Goal: Task Accomplishment & Management: Use online tool/utility

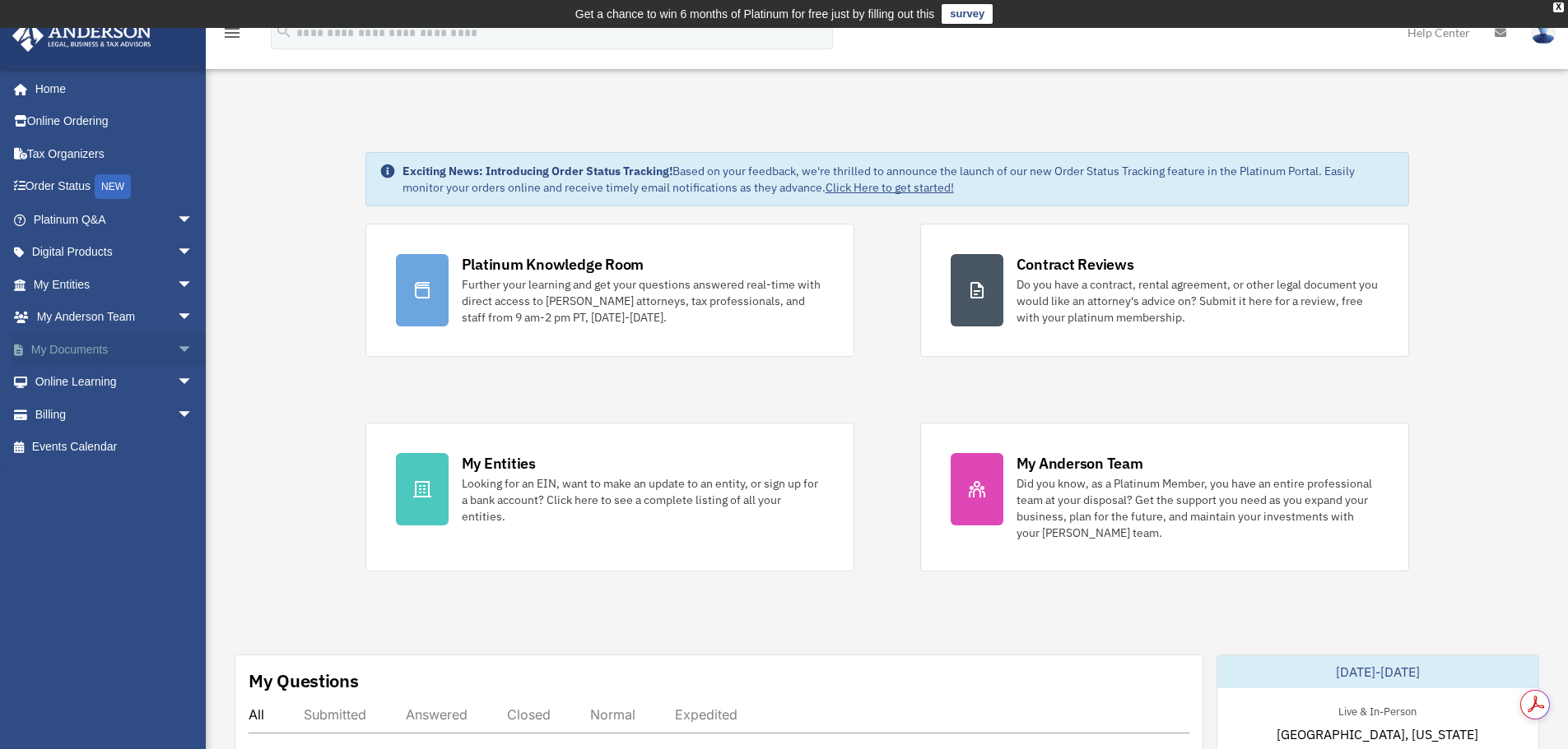
click at [177, 349] on span "arrow_drop_down" at bounding box center [193, 350] width 33 height 34
click at [88, 378] on link "Box" at bounding box center [120, 382] width 195 height 33
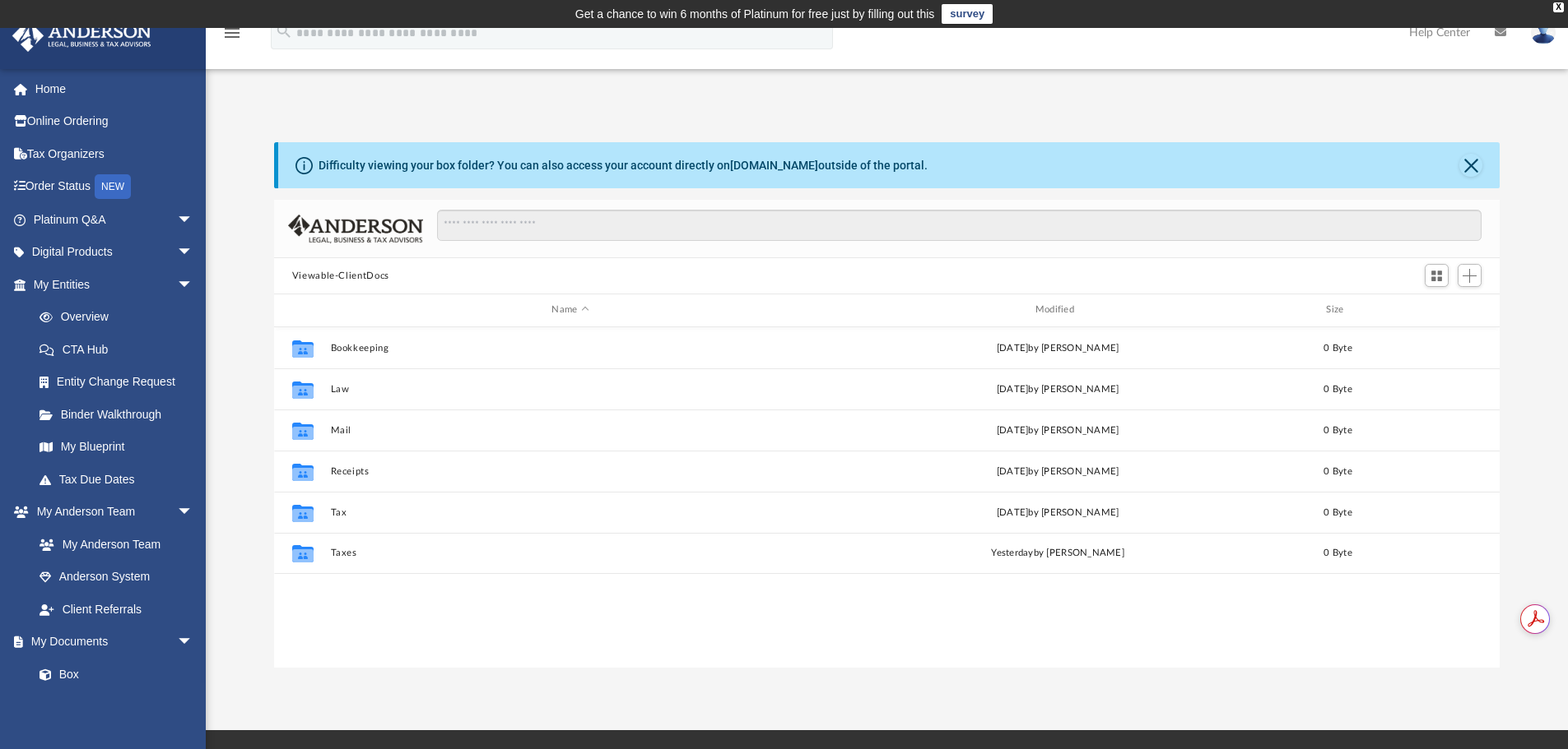
scroll to position [362, 1213]
click at [1469, 274] on span "Add" at bounding box center [1469, 276] width 14 height 14
click at [1435, 309] on li "Upload" at bounding box center [1446, 309] width 53 height 17
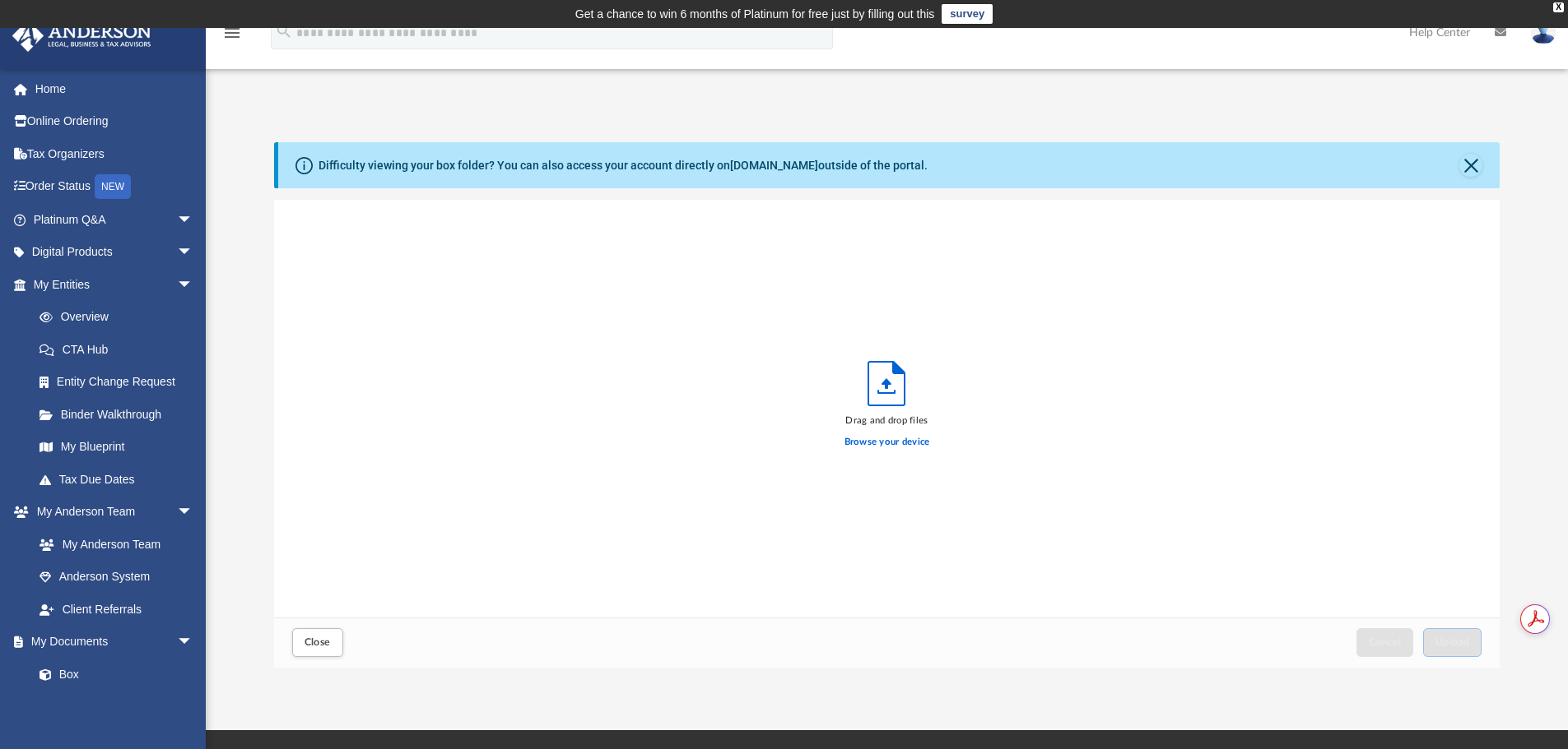
scroll to position [405, 1213]
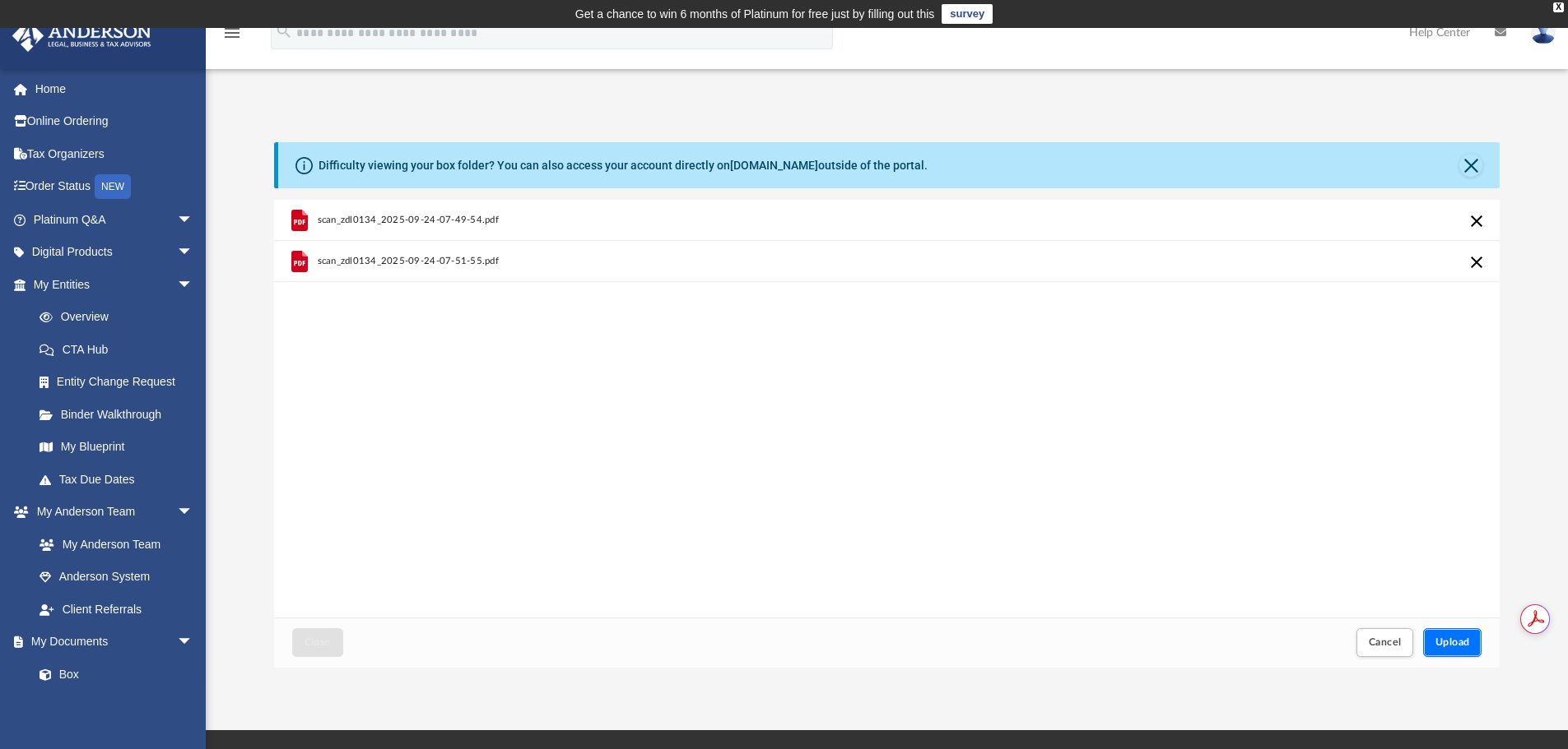
click at [1448, 642] on span "Upload" at bounding box center [1452, 643] width 35 height 9
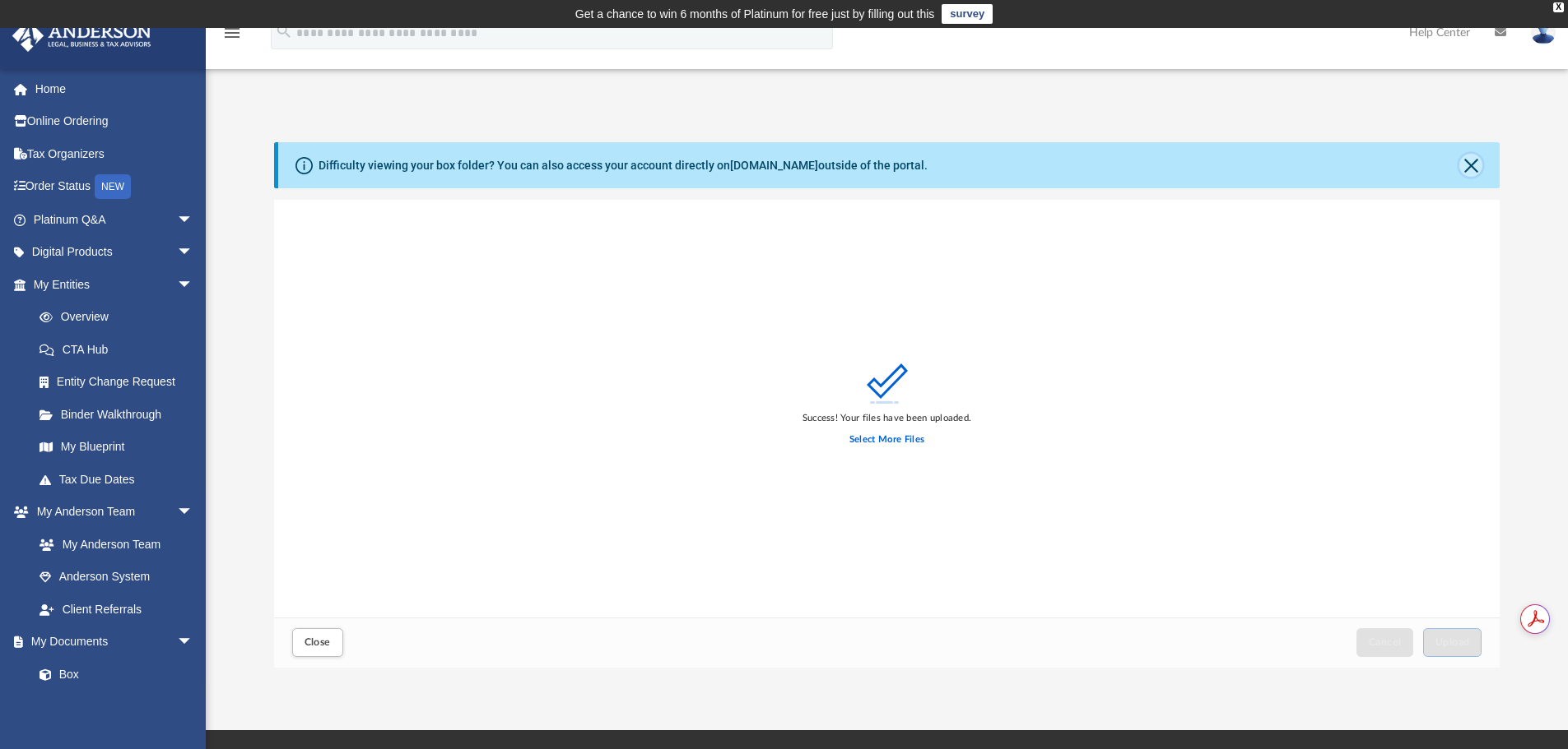
click at [1467, 161] on button "Close" at bounding box center [1470, 165] width 23 height 23
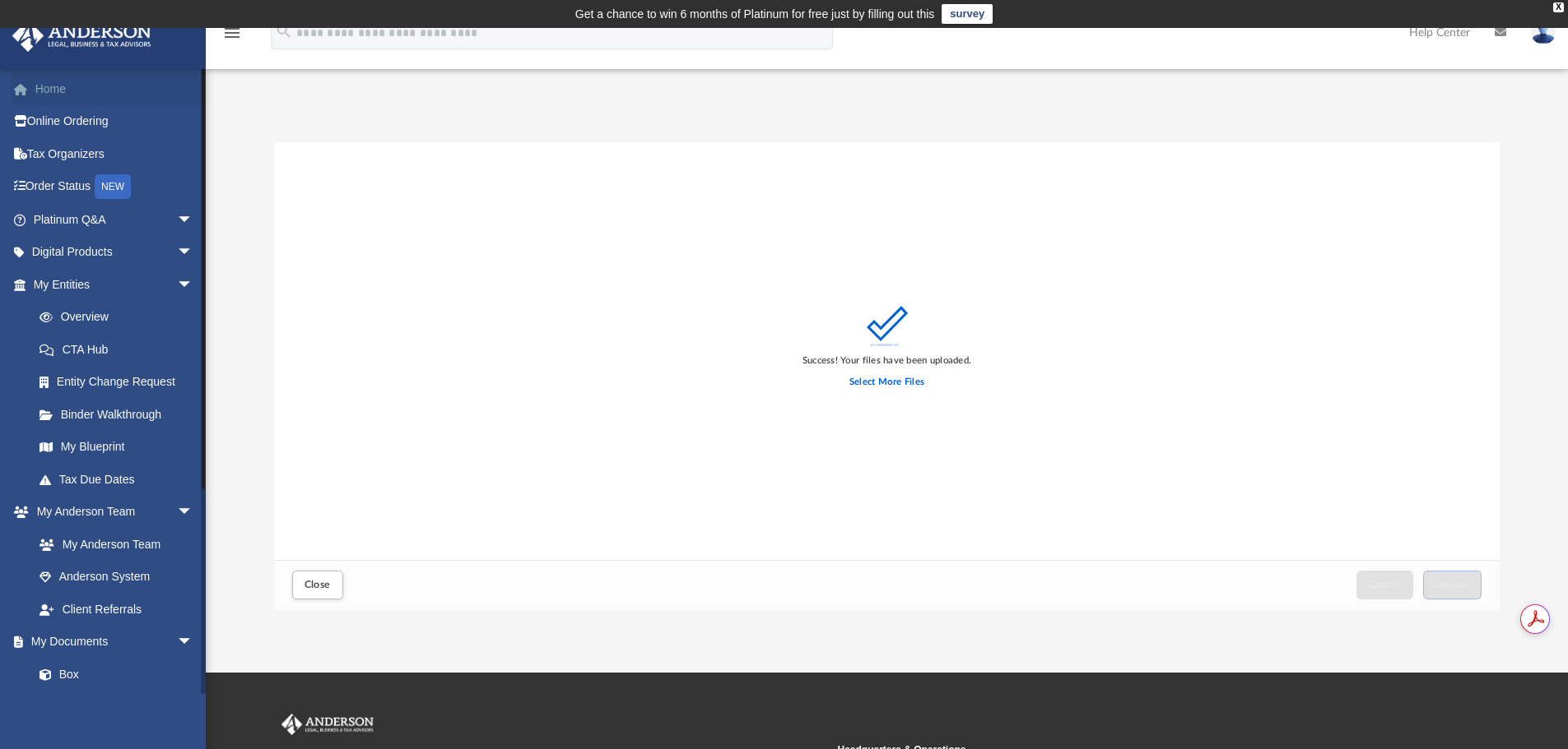
click at [48, 88] on link "Home" at bounding box center [114, 88] width 206 height 33
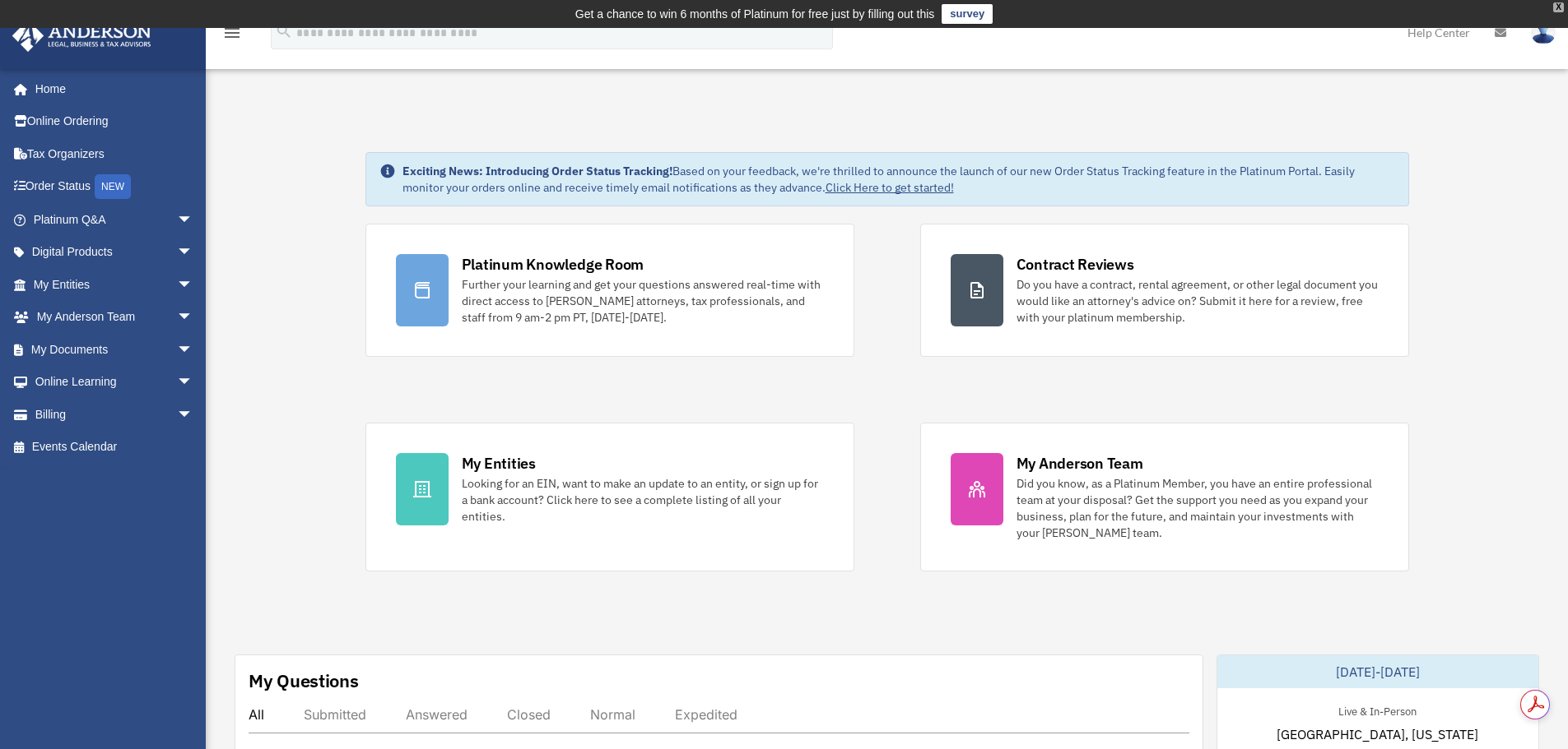
click at [1559, 8] on div "X" at bounding box center [1558, 8] width 10 height 9
